Goal: Obtain resource: Obtain resource

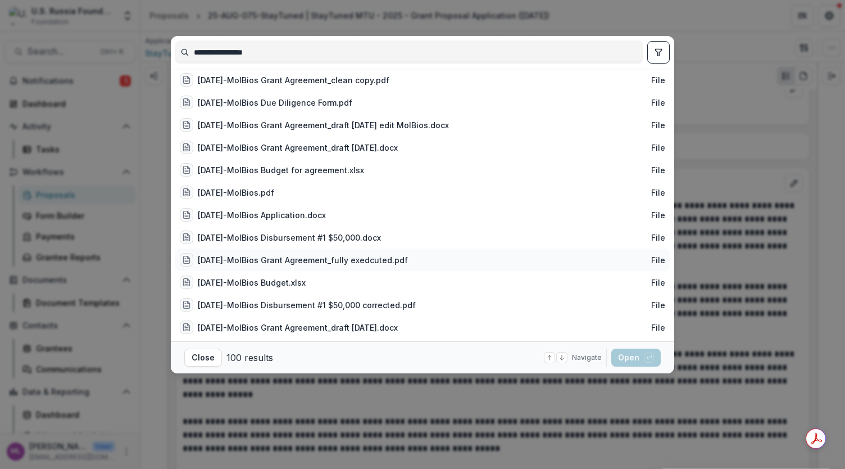
type input "**********"
click at [381, 261] on div "[DATE]-MolBios Grant Agreement_fully exedcuted.pdf" at bounding box center [303, 260] width 210 height 12
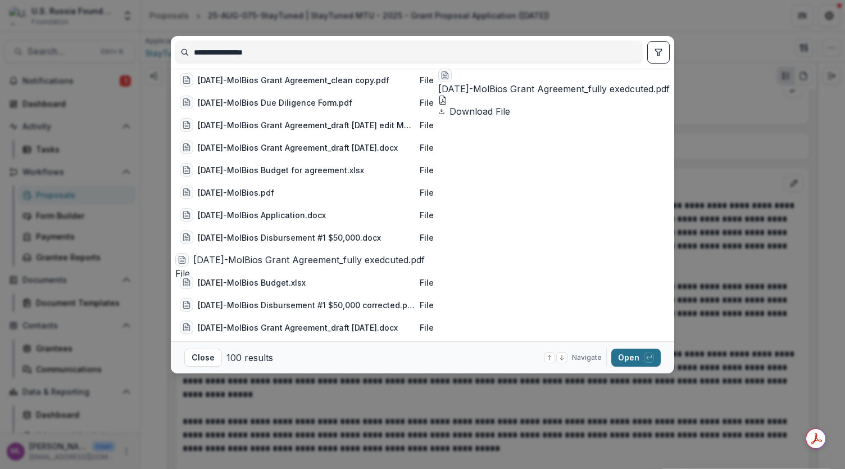
click at [633, 360] on button "Open with enter key" at bounding box center [636, 358] width 49 height 18
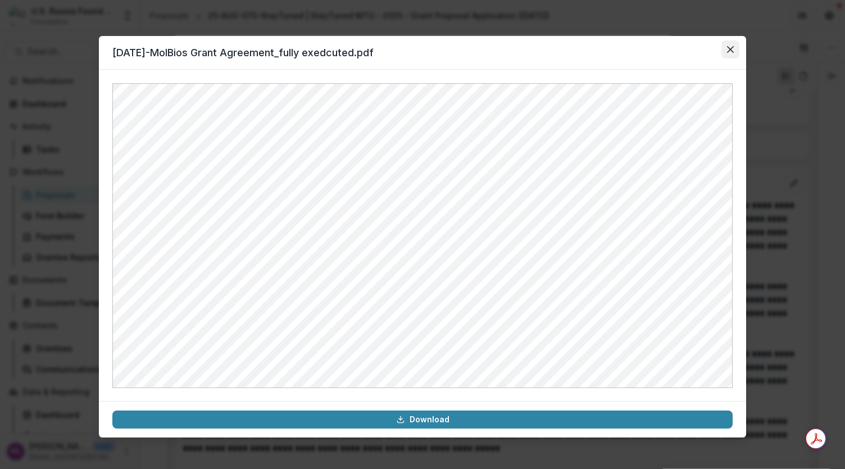
click at [733, 48] on icon "Close" at bounding box center [730, 49] width 7 height 7
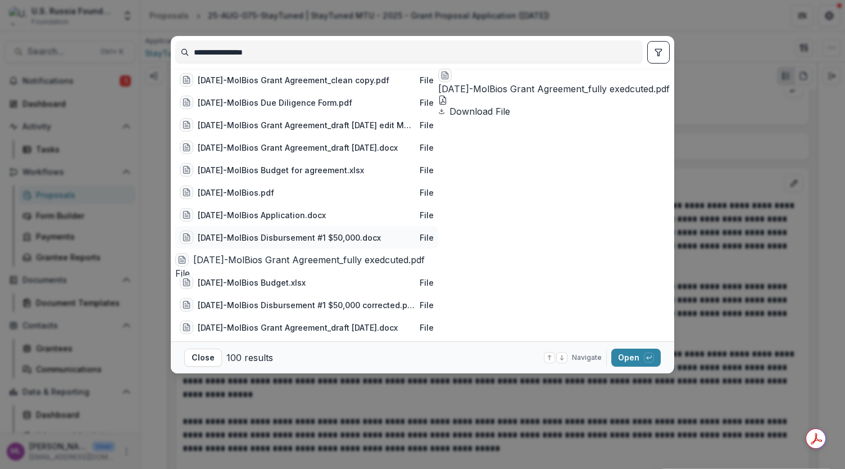
click at [302, 239] on div "[DATE]-MolBios Disbursement #1 $50,000.docx" at bounding box center [289, 238] width 183 height 12
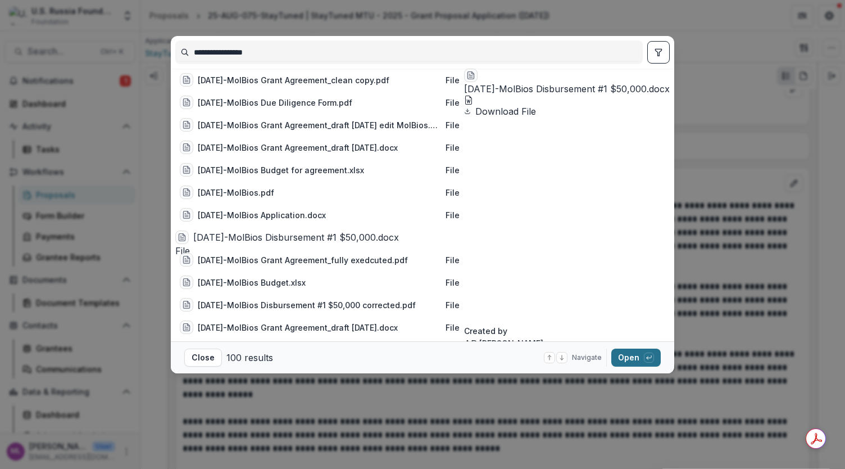
click at [640, 355] on button "Open with enter key" at bounding box center [636, 358] width 49 height 18
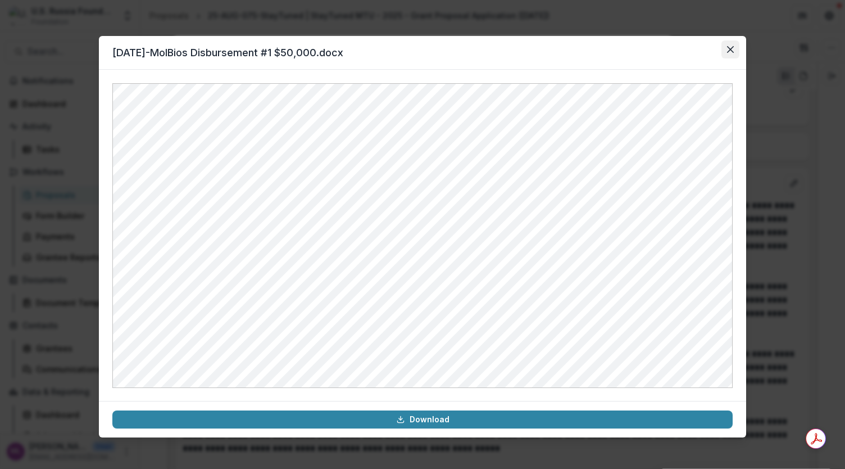
click at [728, 47] on icon "Close" at bounding box center [730, 49] width 7 height 7
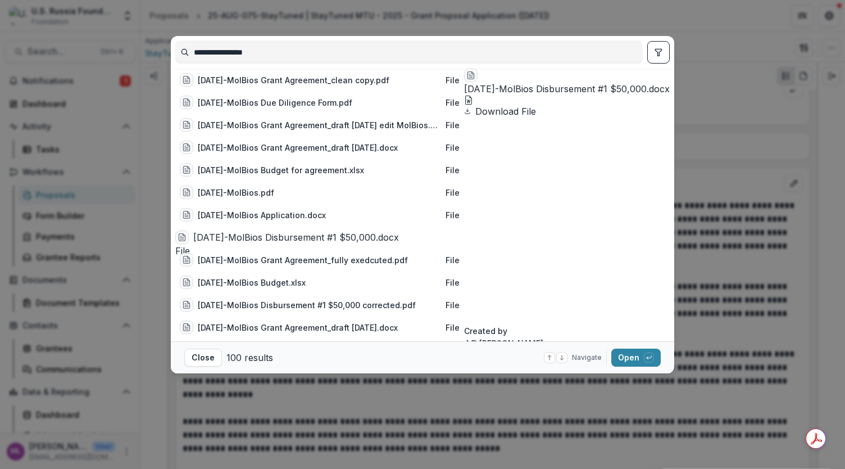
click at [704, 88] on div "**********" at bounding box center [422, 234] width 845 height 469
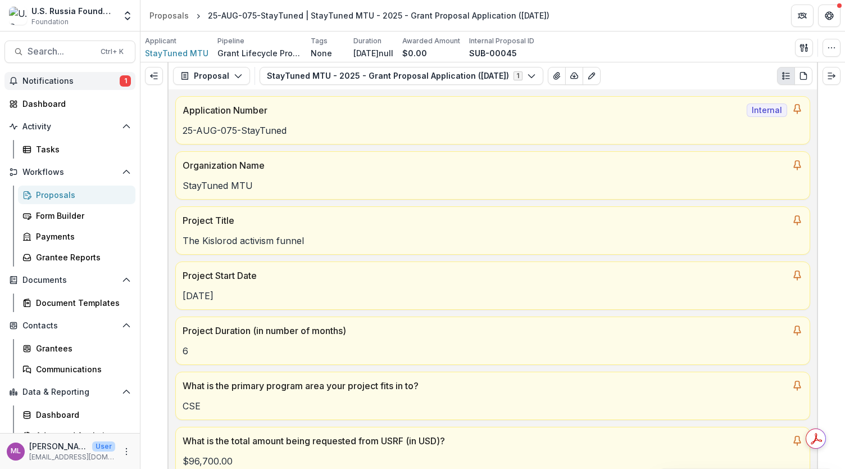
click at [94, 78] on span "Notifications" at bounding box center [70, 81] width 97 height 10
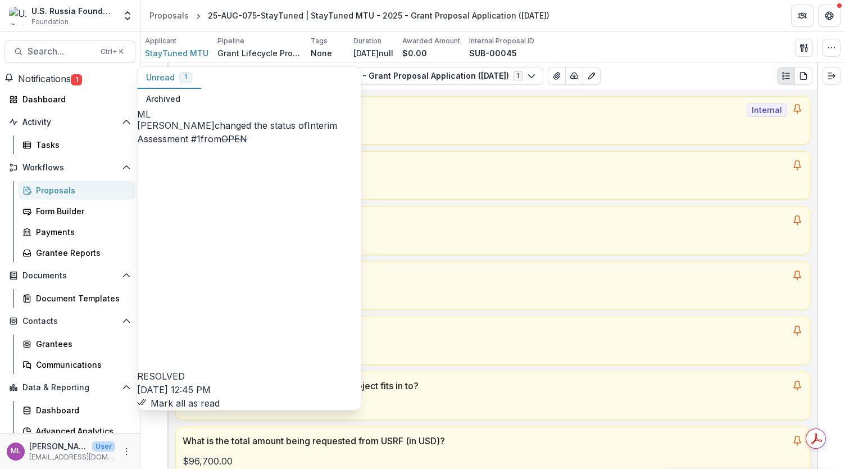
click at [220, 396] on button "Mark all as read" at bounding box center [178, 402] width 83 height 13
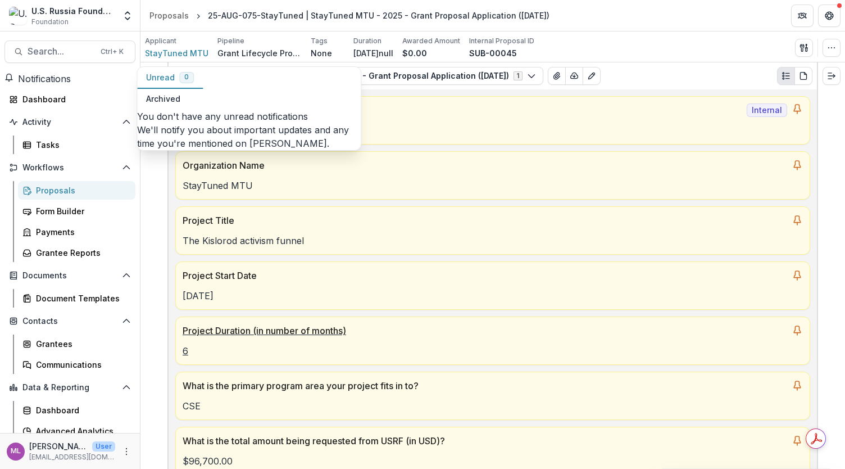
click at [501, 324] on p "Project Duration (in number of months)" at bounding box center [485, 330] width 605 height 13
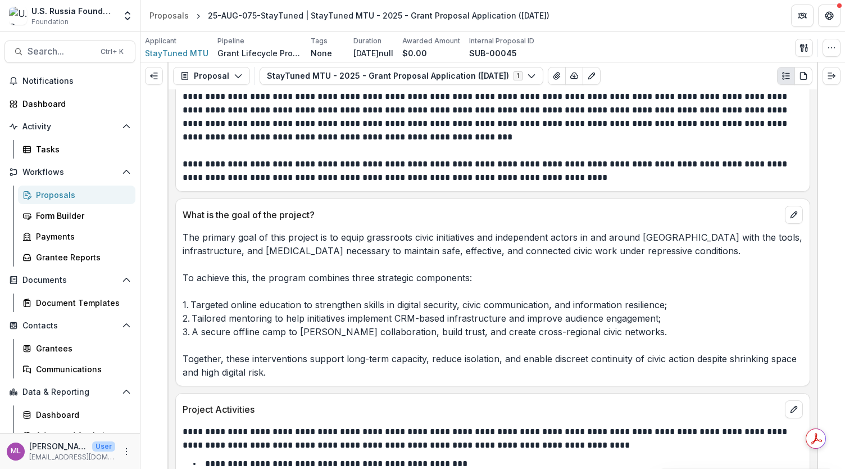
scroll to position [2291, 0]
